Goal: Task Accomplishment & Management: Use online tool/utility

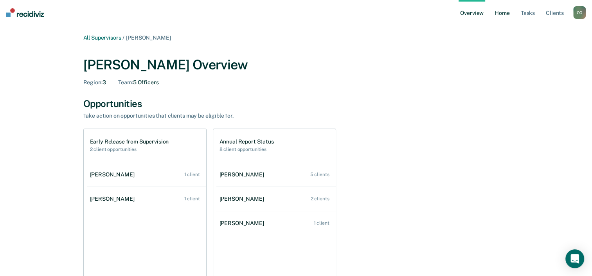
click at [502, 13] on link "Home" at bounding box center [502, 12] width 18 height 25
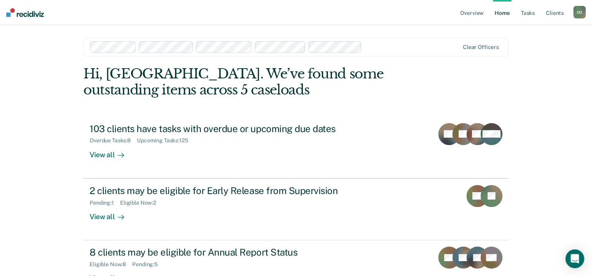
scroll to position [39, 0]
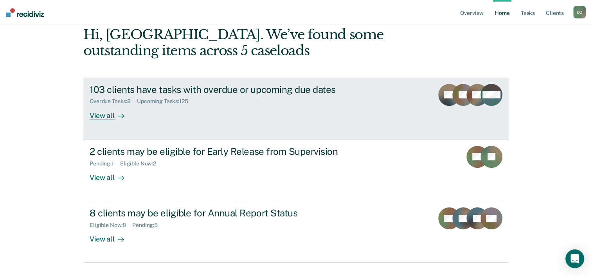
click at [96, 116] on div "View all" at bounding box center [112, 112] width 44 height 15
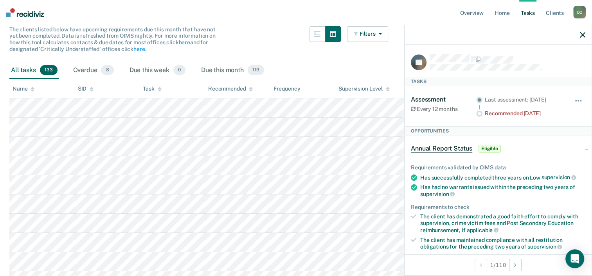
click at [310, 66] on div "All tasks 133 Overdue 8 Due this week 0 Due this month 119" at bounding box center [295, 70] width 573 height 17
click at [371, 33] on button "Filters" at bounding box center [367, 34] width 41 height 16
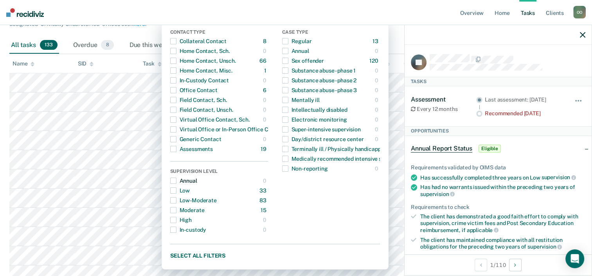
scroll to position [117, 0]
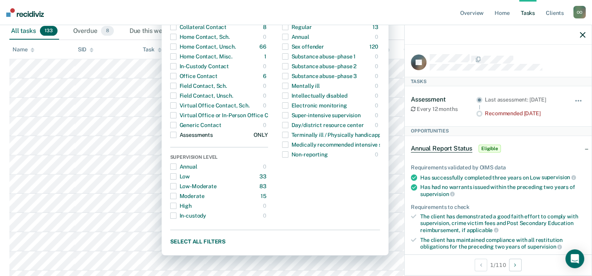
click at [177, 134] on span "button" at bounding box center [173, 135] width 6 height 6
click at [587, 36] on div at bounding box center [498, 35] width 187 height 20
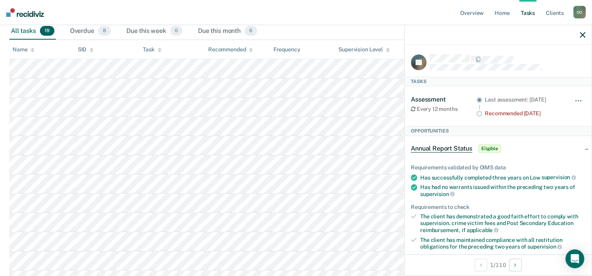
click at [583, 34] on icon "button" at bounding box center [582, 34] width 5 height 5
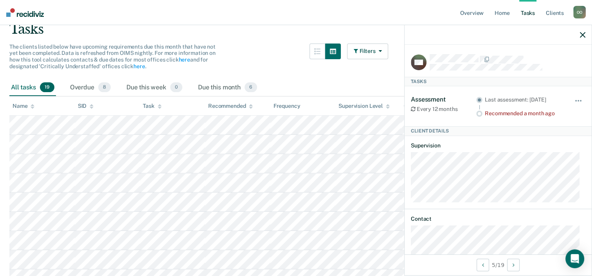
scroll to position [0, 0]
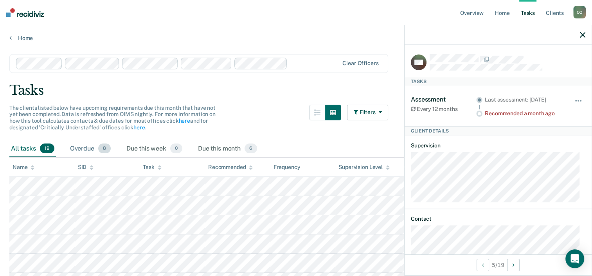
click at [83, 147] on div "Overdue 8" at bounding box center [91, 148] width 44 height 17
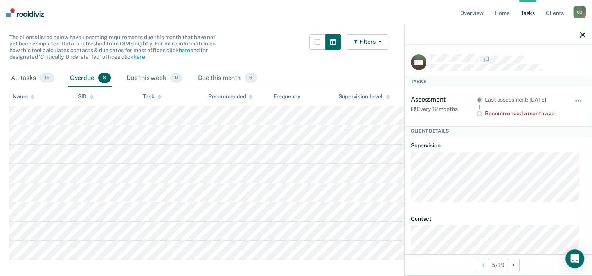
scroll to position [85, 0]
